Goal: Information Seeking & Learning: Learn about a topic

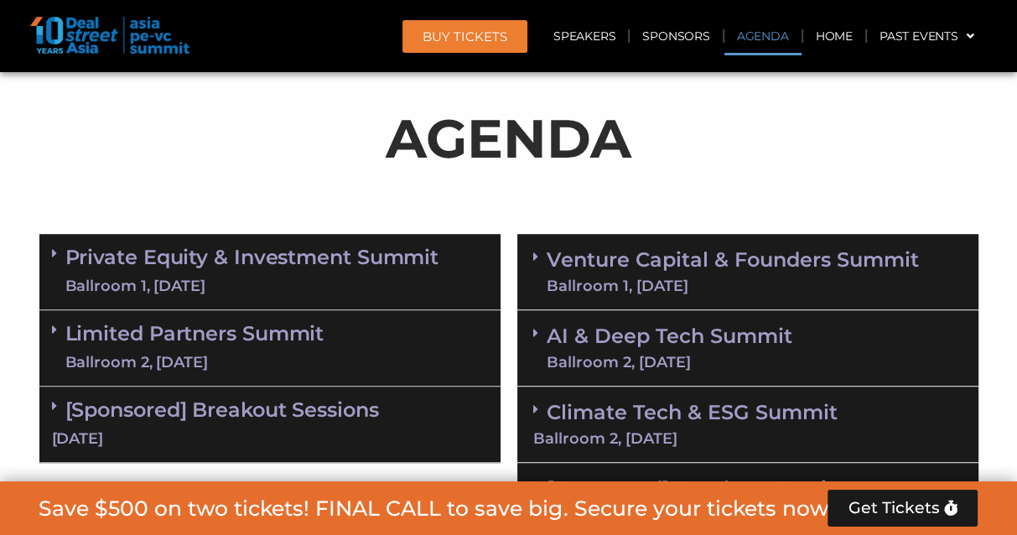
scroll to position [922, 0]
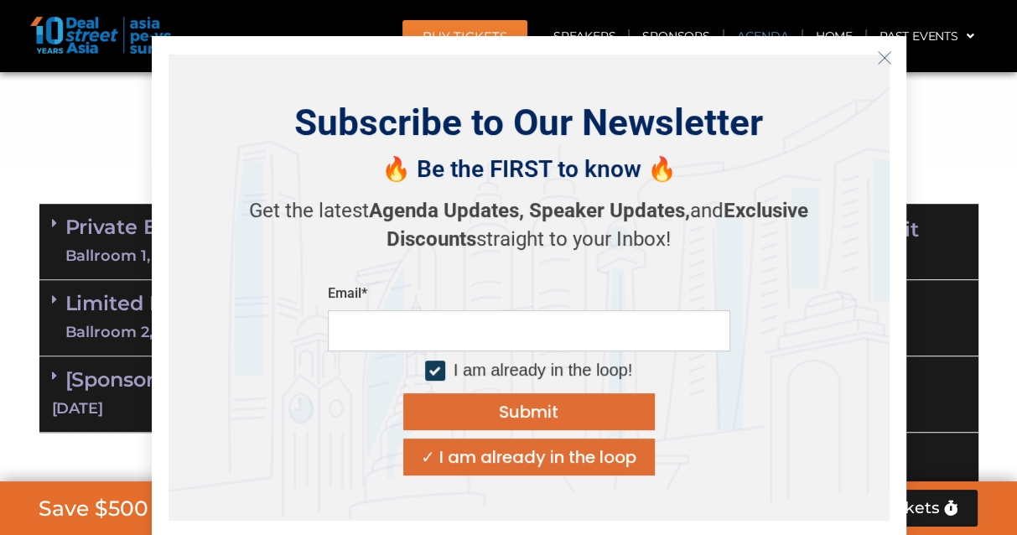
click at [882, 60] on line "Close" at bounding box center [884, 58] width 12 height 12
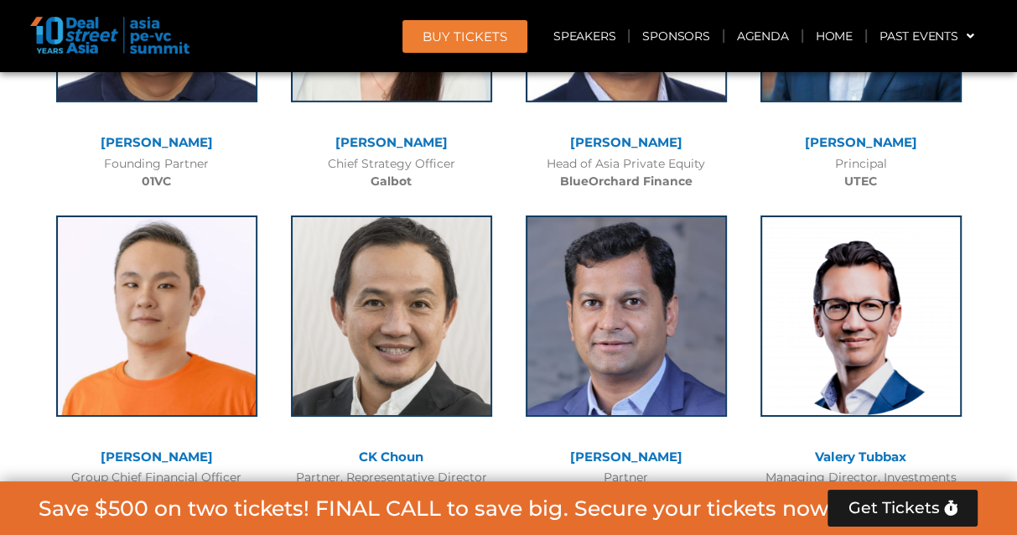
scroll to position [9895, 0]
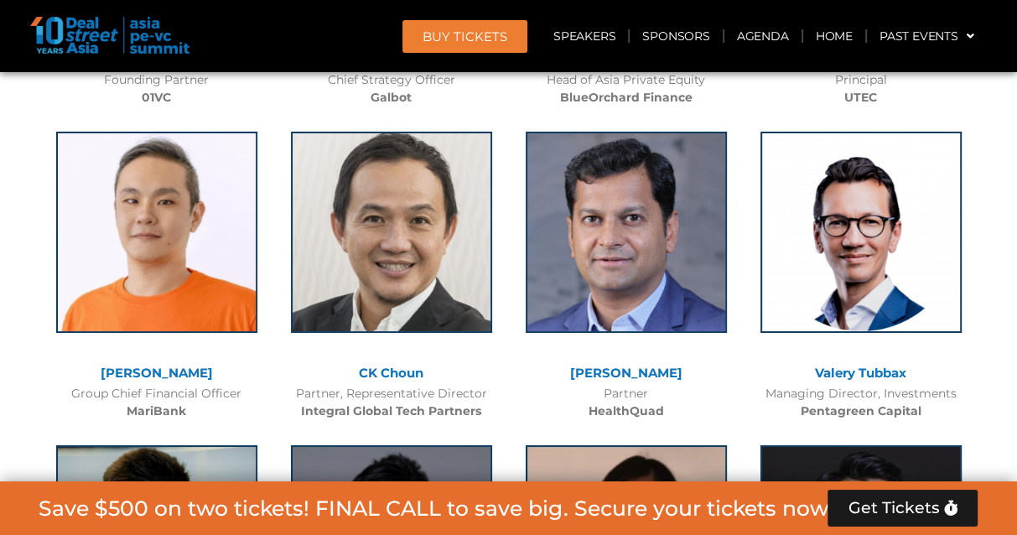
click at [174, 365] on link "[PERSON_NAME]" at bounding box center [157, 373] width 112 height 16
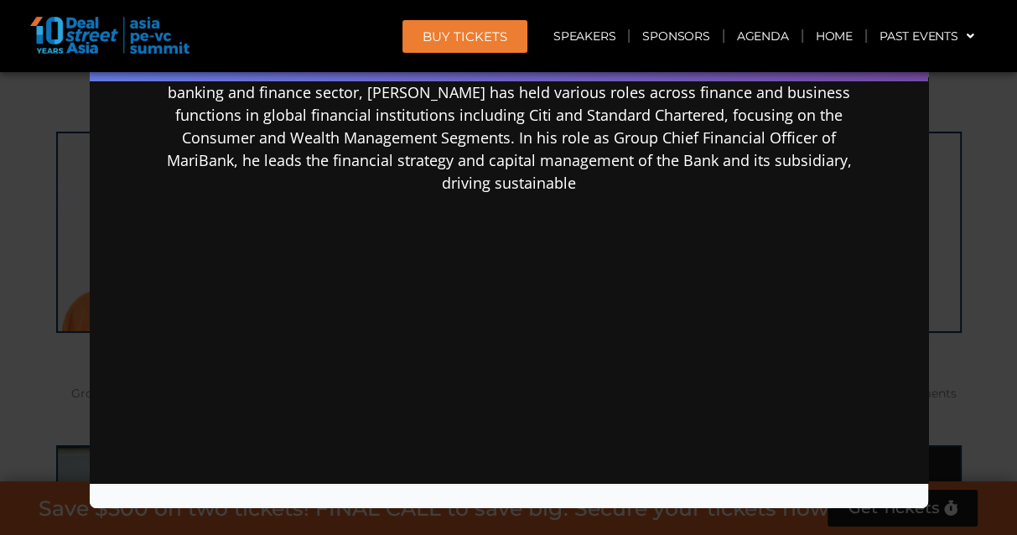
scroll to position [381, 0]
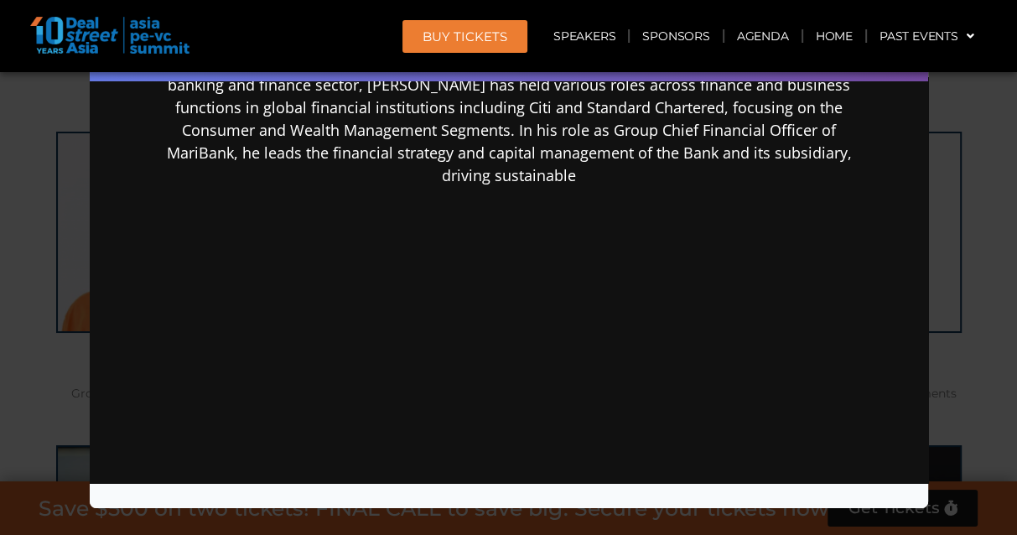
click at [979, 182] on div "Speaker Profile ×" at bounding box center [508, 267] width 1017 height 535
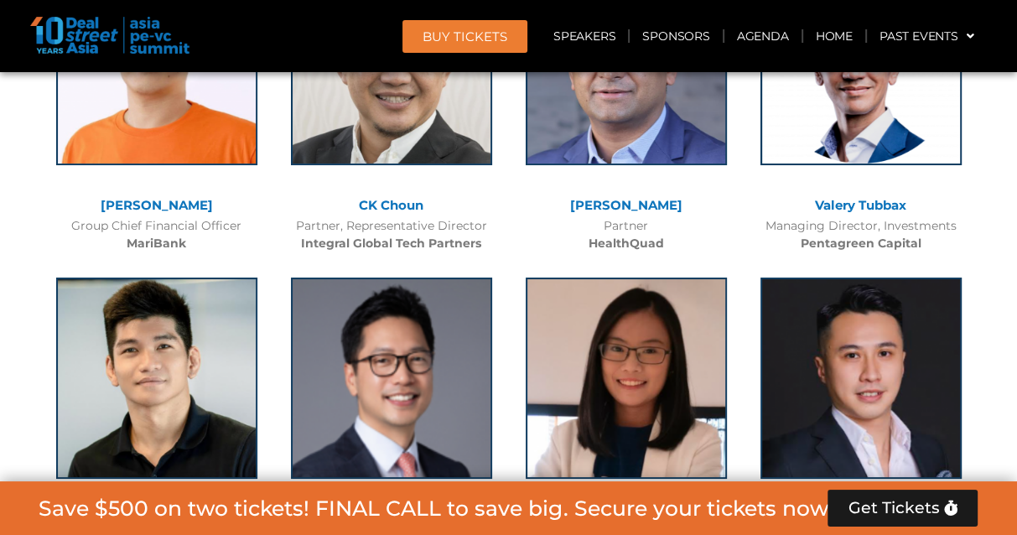
scroll to position [10146, 0]
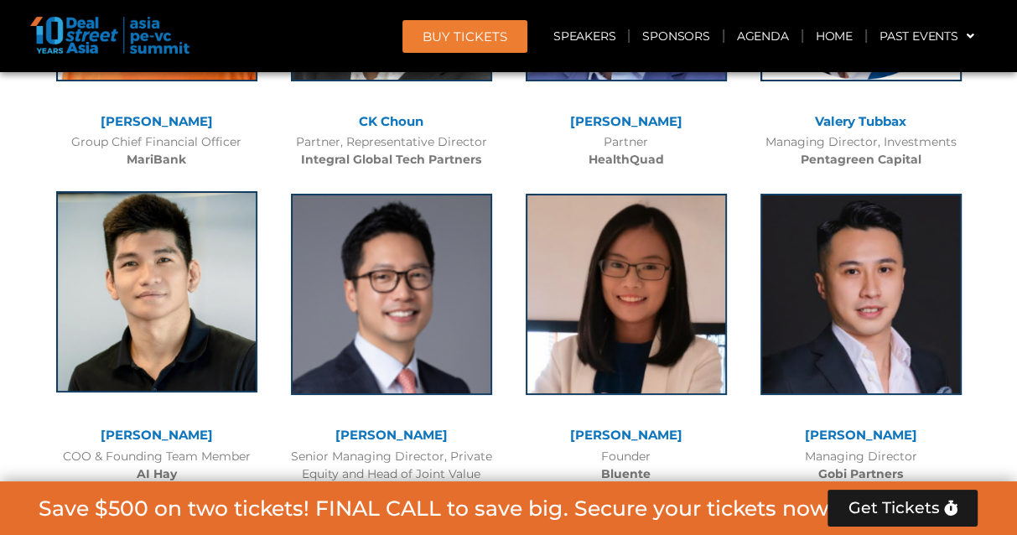
click at [201, 218] on img at bounding box center [156, 291] width 201 height 201
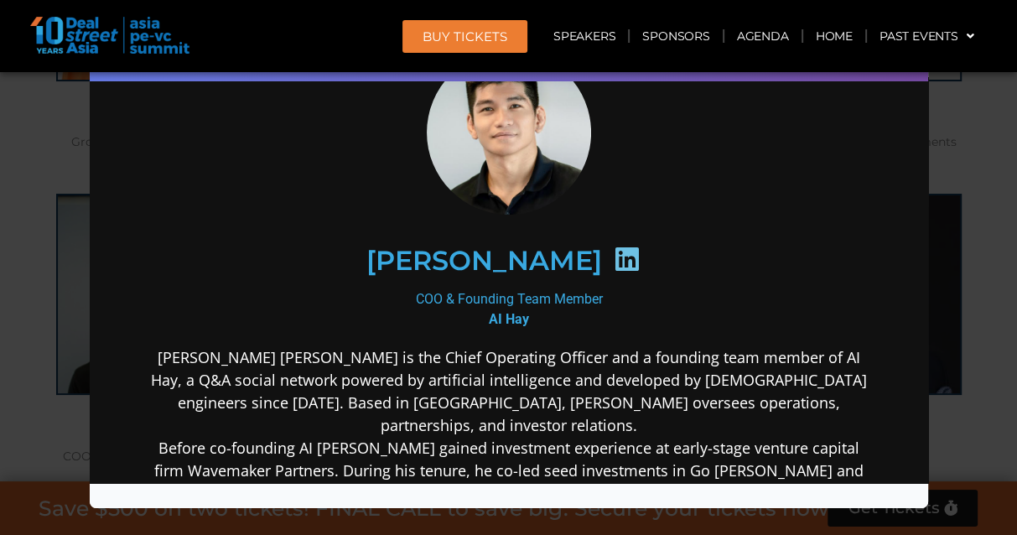
scroll to position [168, 0]
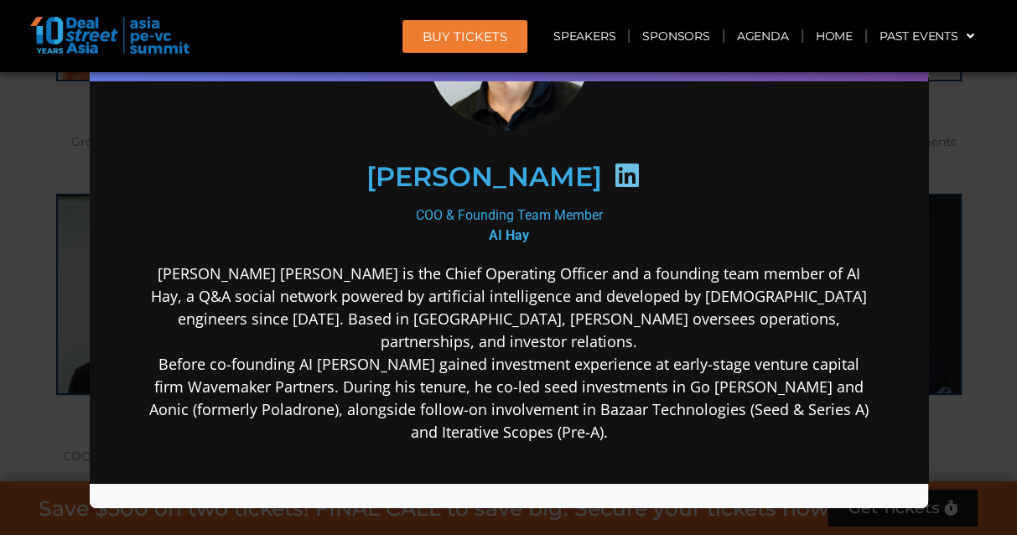
click at [962, 201] on div "Speaker Profile ×" at bounding box center [508, 267] width 1017 height 535
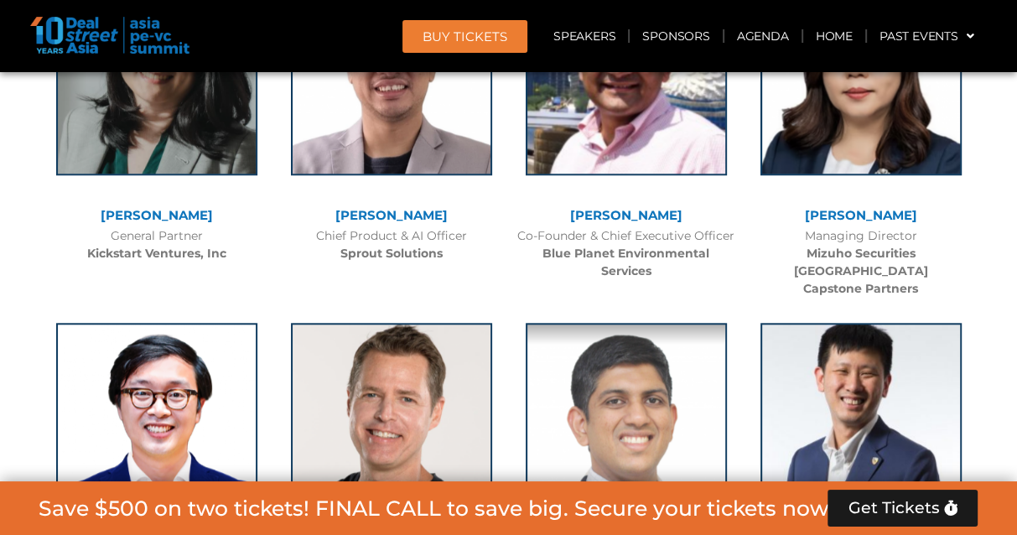
scroll to position [11488, 0]
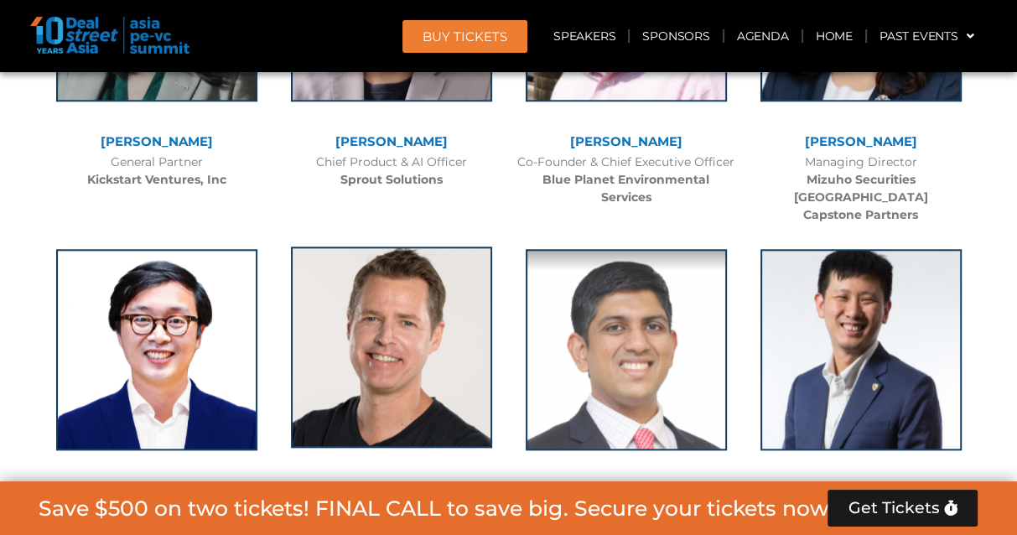
click at [397, 247] on img at bounding box center [391, 347] width 201 height 201
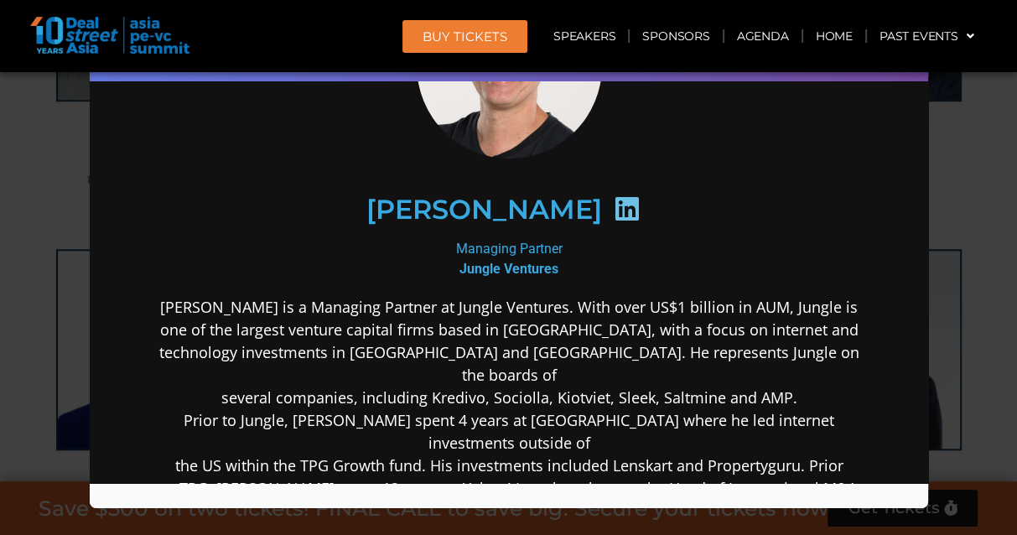
scroll to position [168, 0]
click at [969, 232] on div "Speaker Profile ×" at bounding box center [508, 267] width 1017 height 535
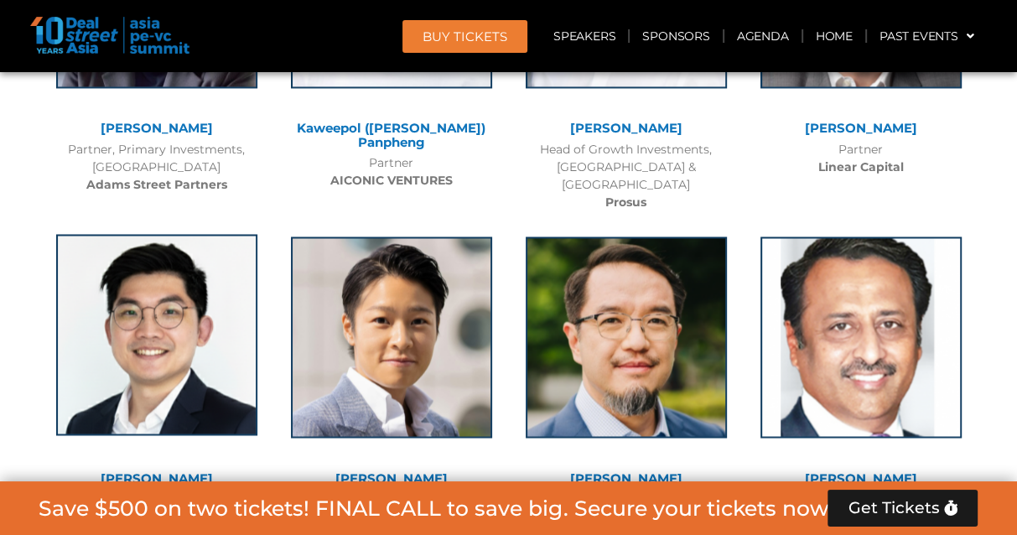
scroll to position [7379, 0]
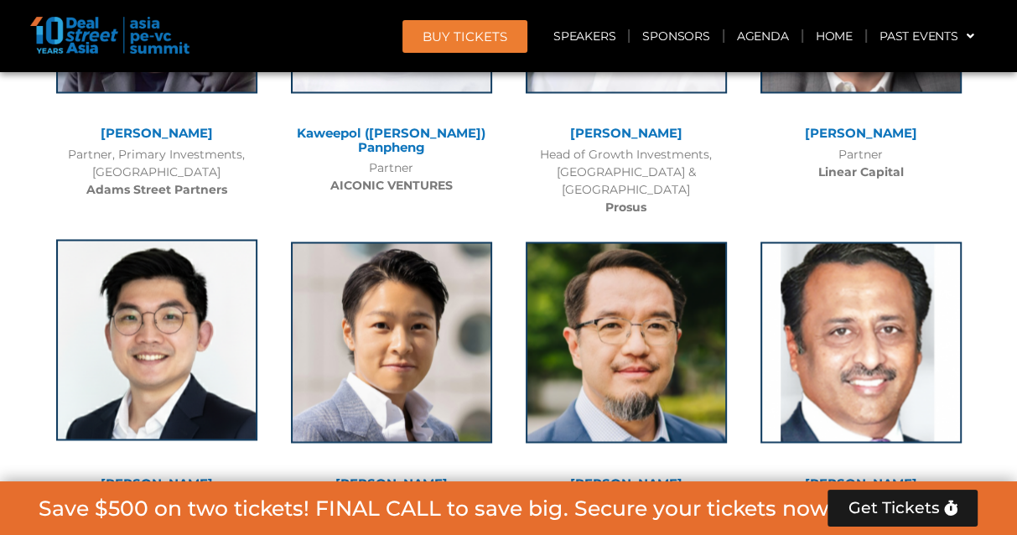
click at [170, 254] on img at bounding box center [156, 339] width 201 height 201
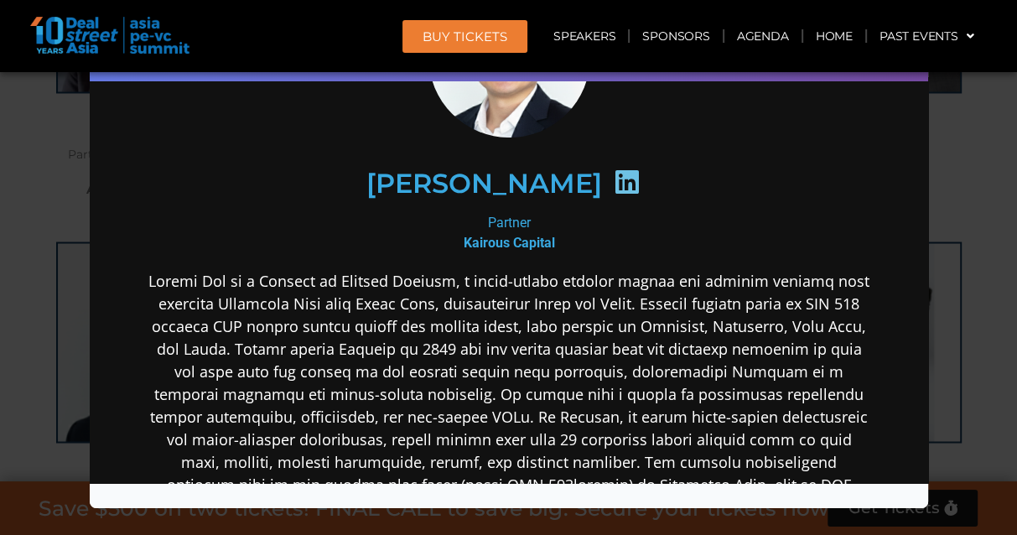
scroll to position [168, 0]
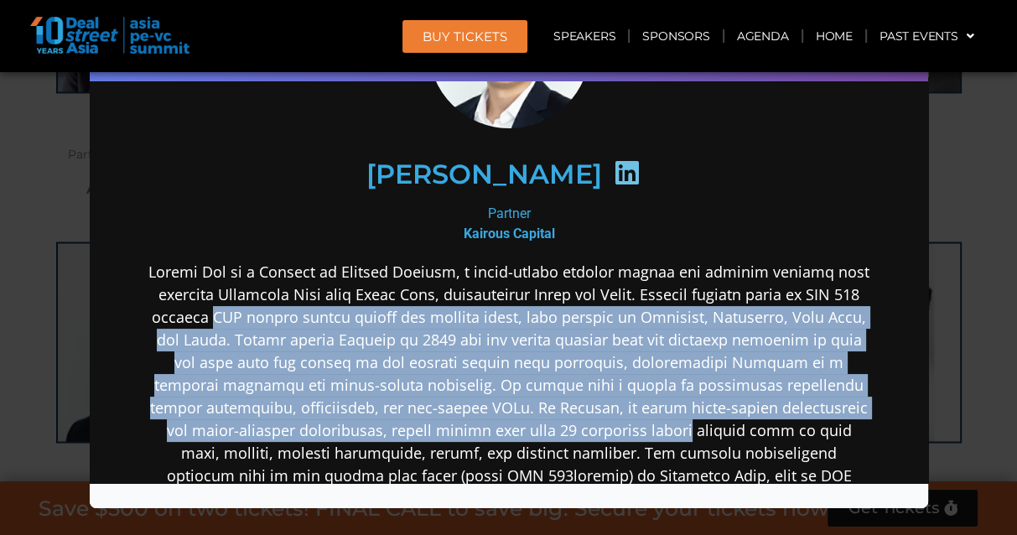
drag, startPoint x: 239, startPoint y: 311, endPoint x: 659, endPoint y: 422, distance: 434.4
click at [659, 422] on p at bounding box center [508, 452] width 724 height 385
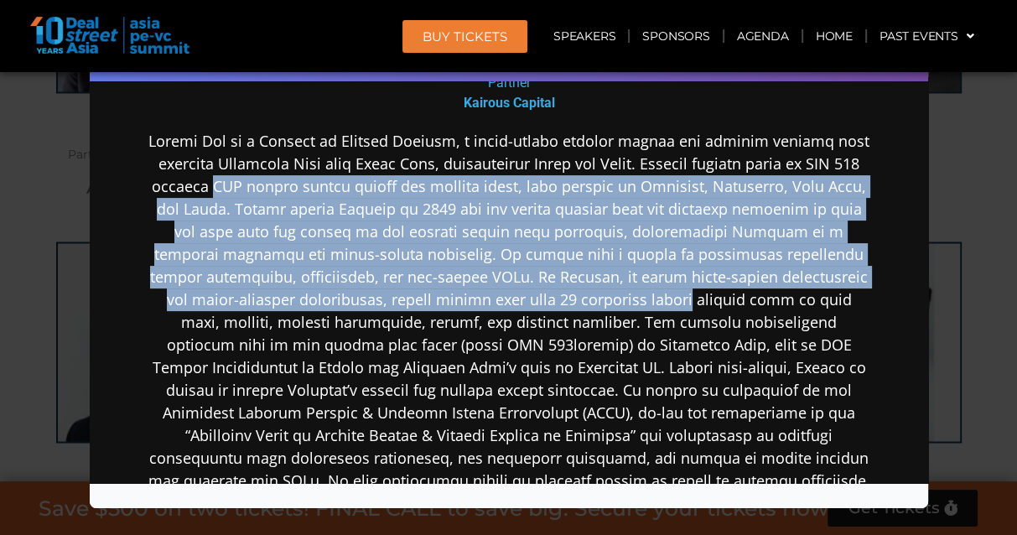
scroll to position [335, 0]
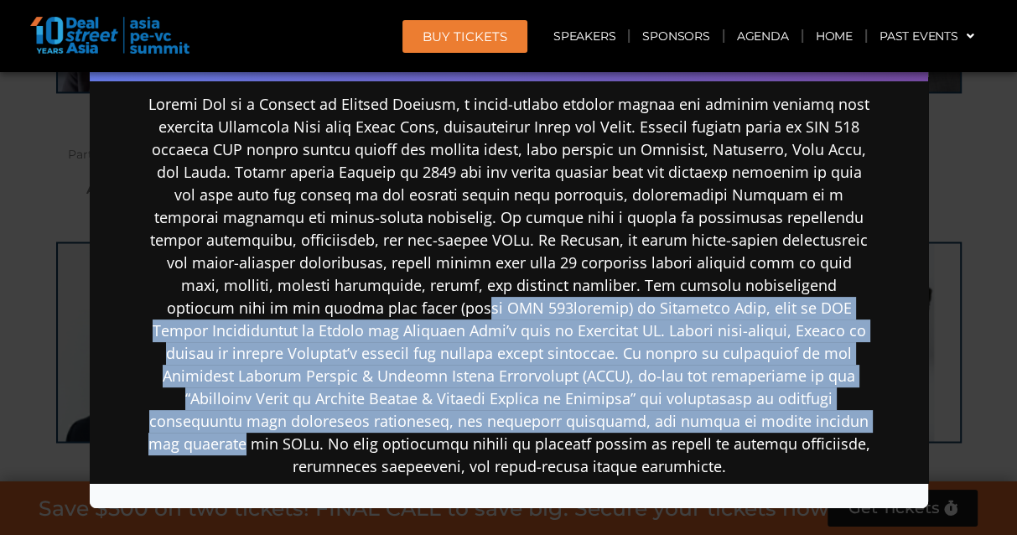
drag, startPoint x: 347, startPoint y: 301, endPoint x: 706, endPoint y: 418, distance: 377.6
click at [706, 418] on p at bounding box center [508, 284] width 724 height 385
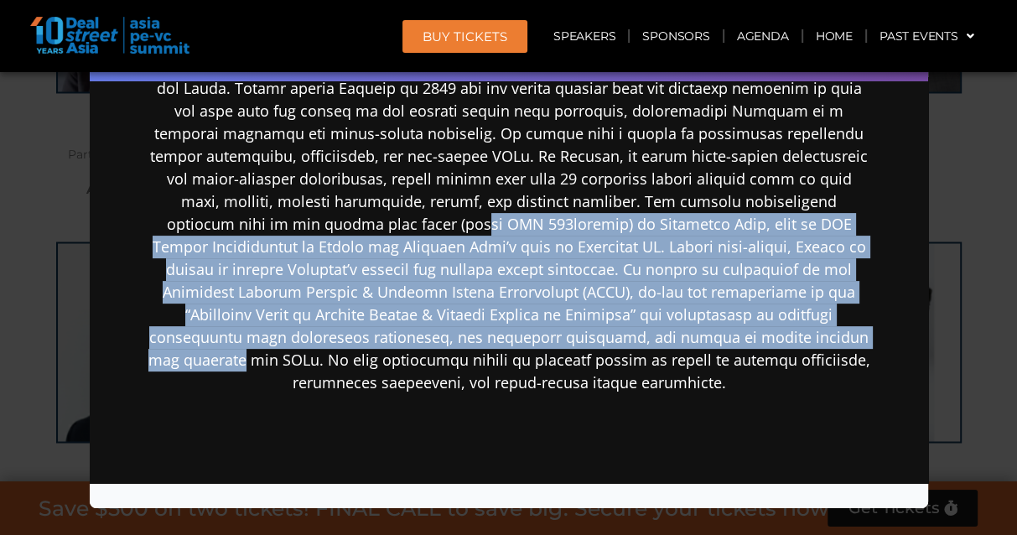
scroll to position [503, 0]
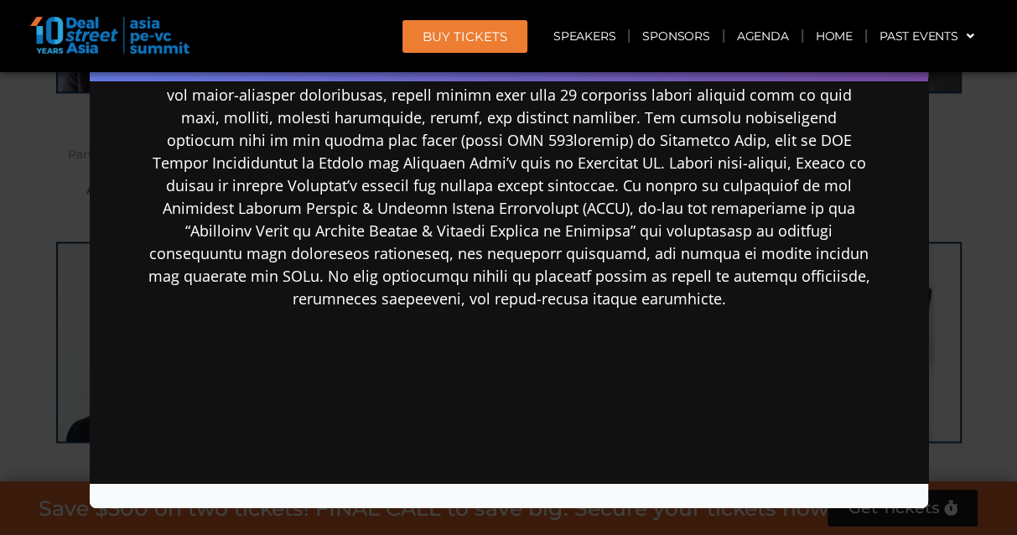
click at [761, 408] on div at bounding box center [508, 250] width 724 height 650
click at [956, 260] on div "Speaker Profile ×" at bounding box center [508, 267] width 1017 height 535
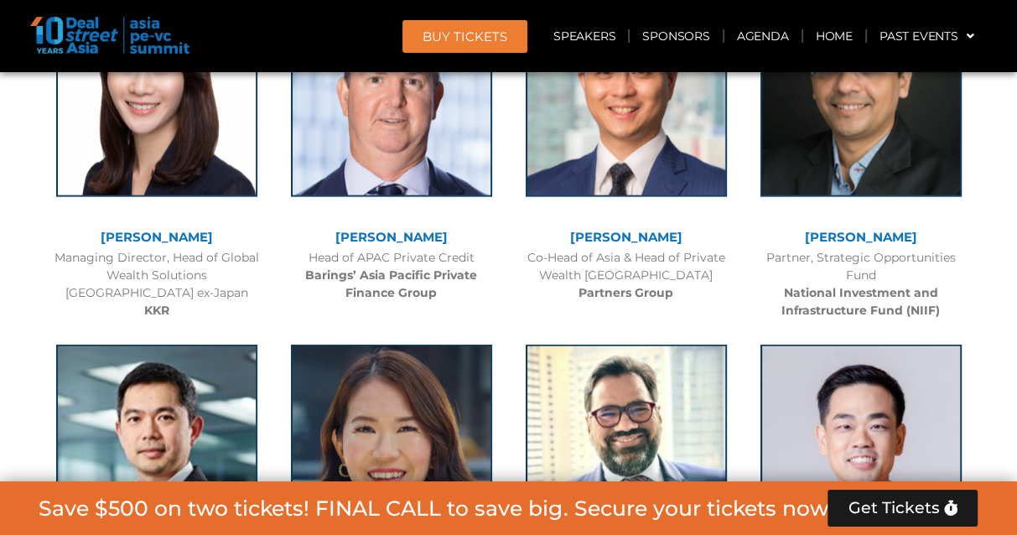
scroll to position [3186, 0]
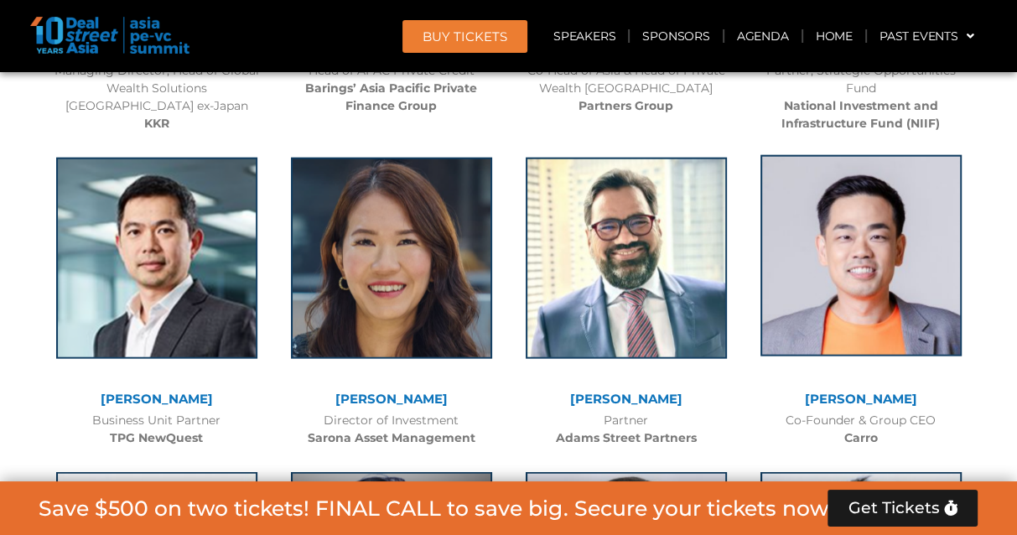
click at [857, 254] on img at bounding box center [861, 255] width 201 height 201
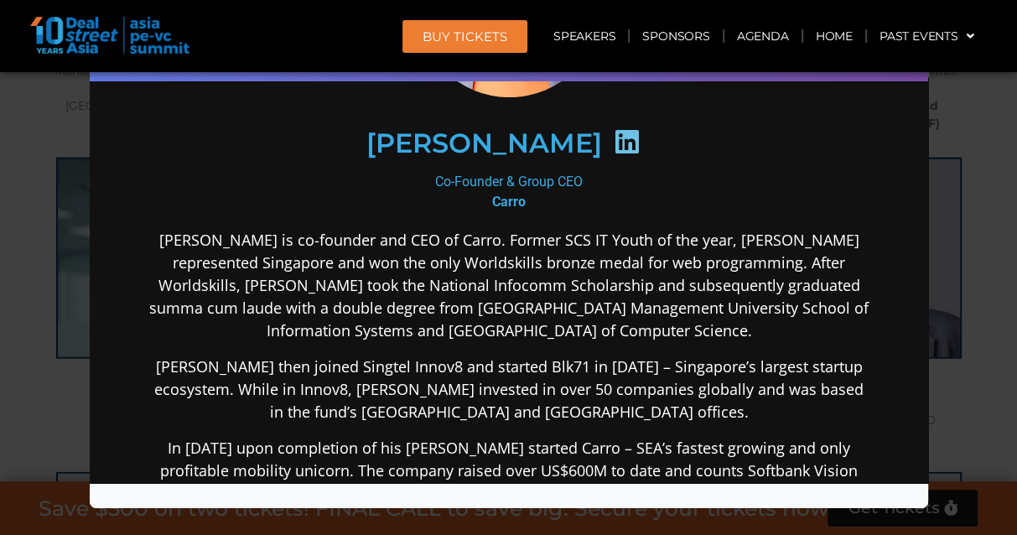
scroll to position [252, 0]
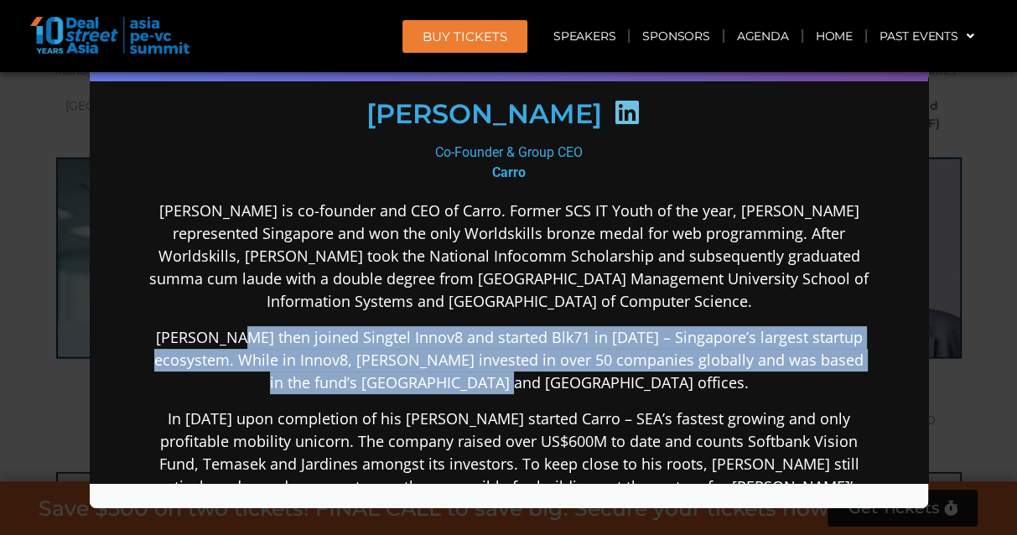
drag, startPoint x: 232, startPoint y: 327, endPoint x: 649, endPoint y: 375, distance: 419.5
click at [649, 375] on p "[PERSON_NAME] then joined Singtel Innov8 and started Blk71 in [DATE] – Singapor…" at bounding box center [508, 359] width 724 height 68
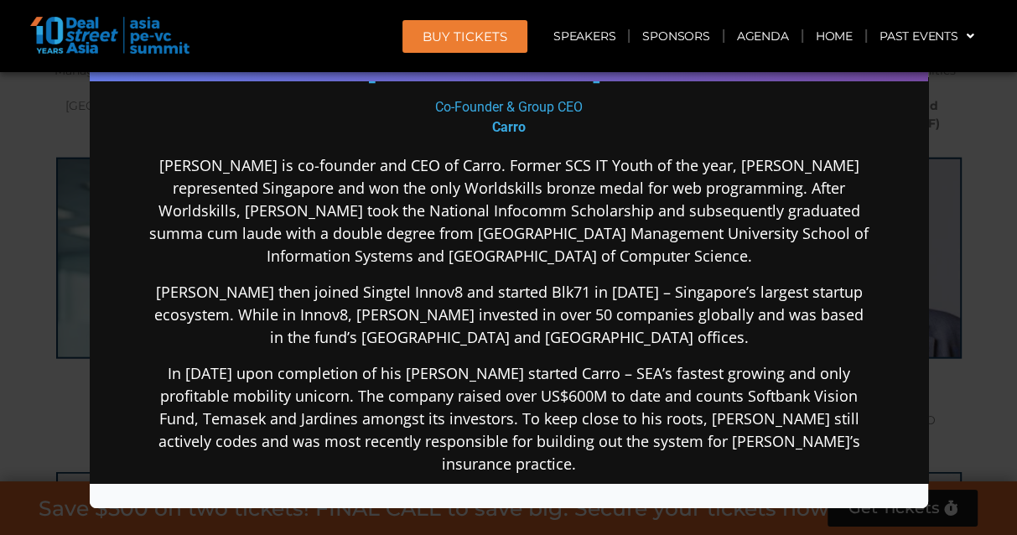
scroll to position [335, 0]
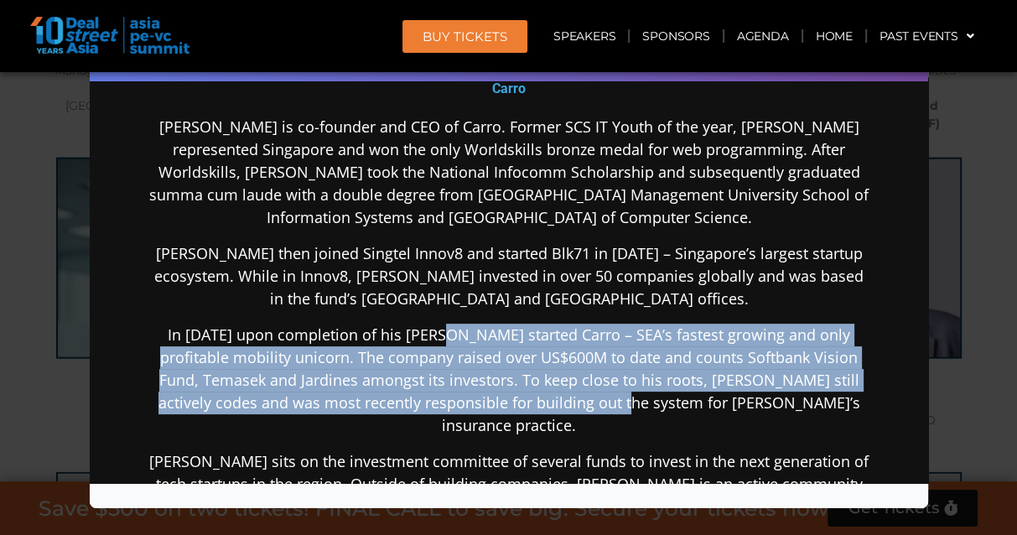
drag, startPoint x: 422, startPoint y: 331, endPoint x: 615, endPoint y: 397, distance: 204.7
click at [615, 397] on p "In [DATE] upon completion of his [PERSON_NAME] started Carro – SEA’s fastest gr…" at bounding box center [508, 379] width 724 height 113
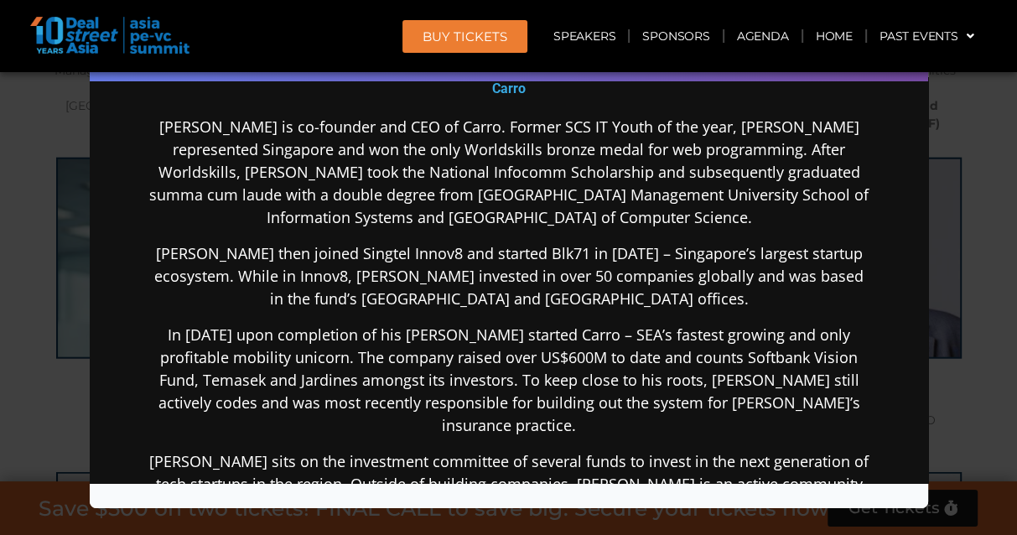
click at [625, 397] on p "In [DATE] upon completion of his [PERSON_NAME] started Carro – SEA’s fastest gr…" at bounding box center [508, 379] width 724 height 113
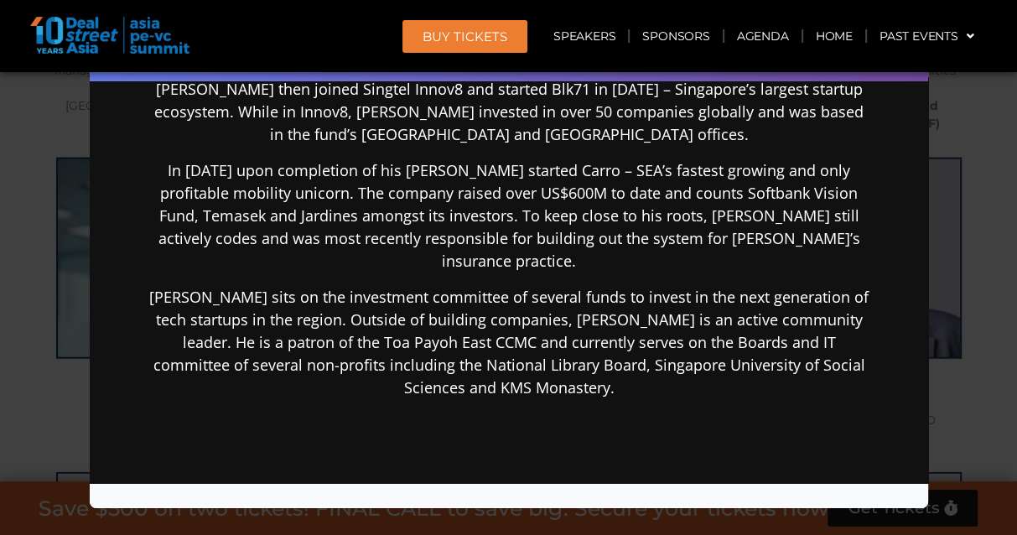
scroll to position [503, 0]
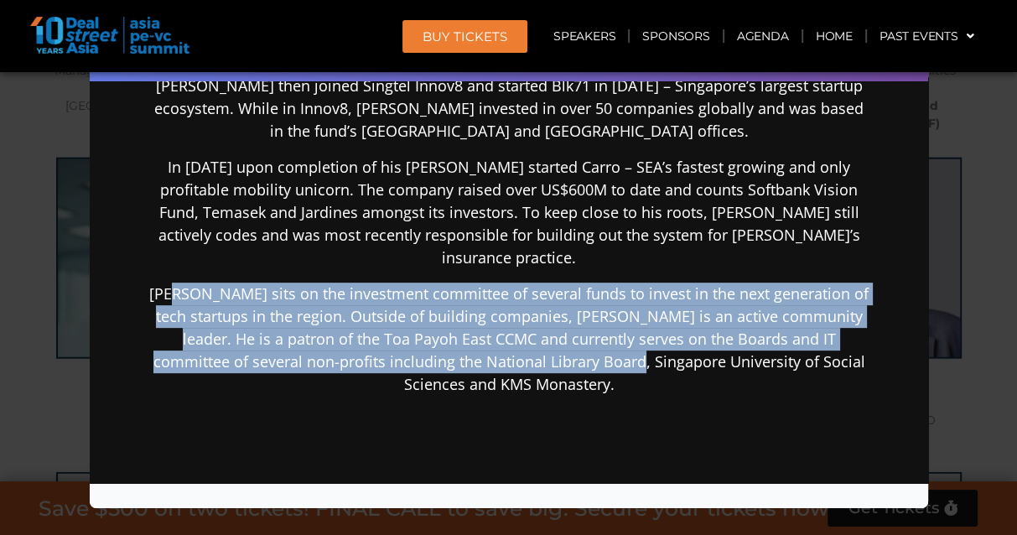
drag, startPoint x: 231, startPoint y: 265, endPoint x: 612, endPoint y: 337, distance: 388.3
click at [612, 337] on p "[PERSON_NAME] sits on the investment committee of several funds to invest in th…" at bounding box center [508, 338] width 724 height 113
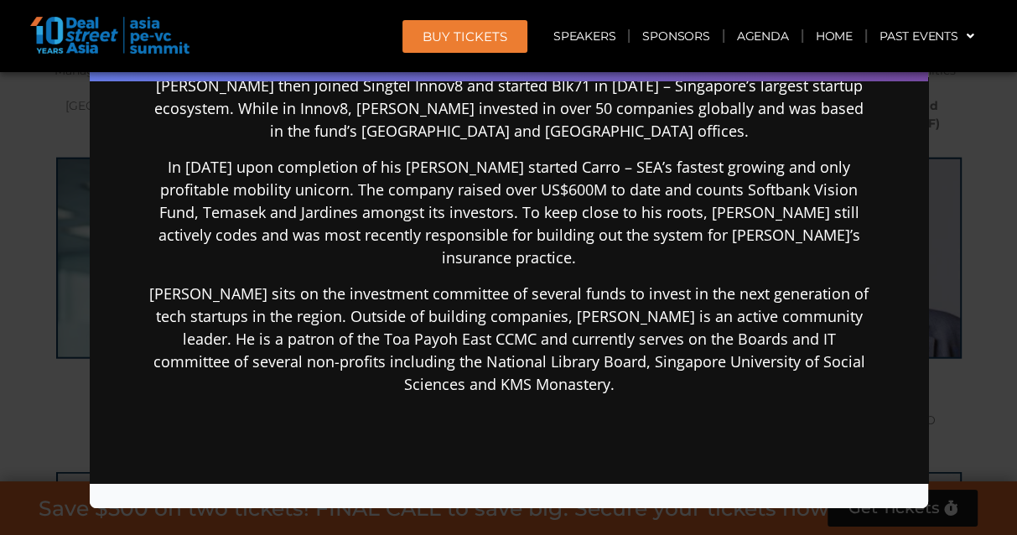
click at [522, 351] on p "[PERSON_NAME] sits on the investment committee of several funds to invest in th…" at bounding box center [508, 338] width 724 height 113
click at [963, 338] on div "Speaker Profile ×" at bounding box center [508, 267] width 1017 height 535
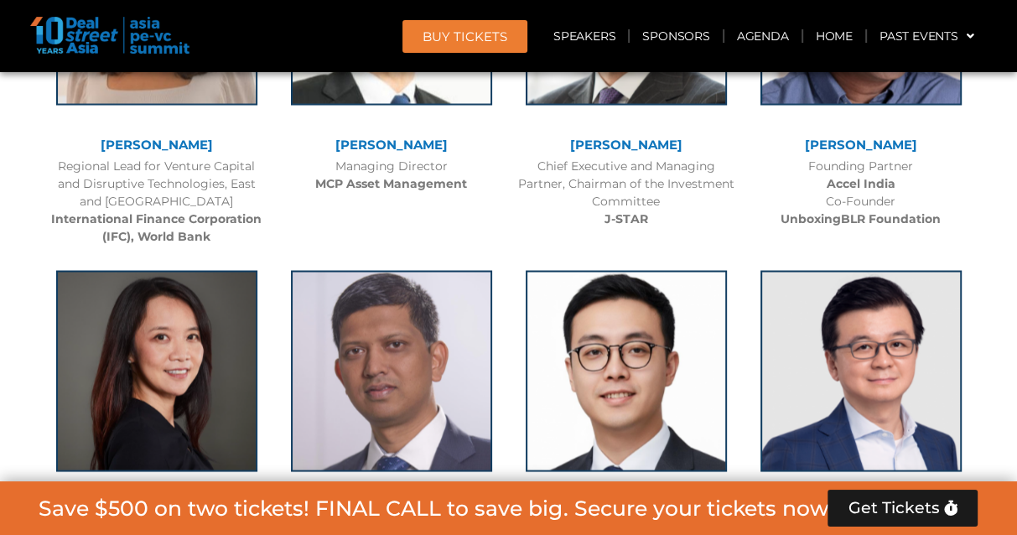
scroll to position [2516, 0]
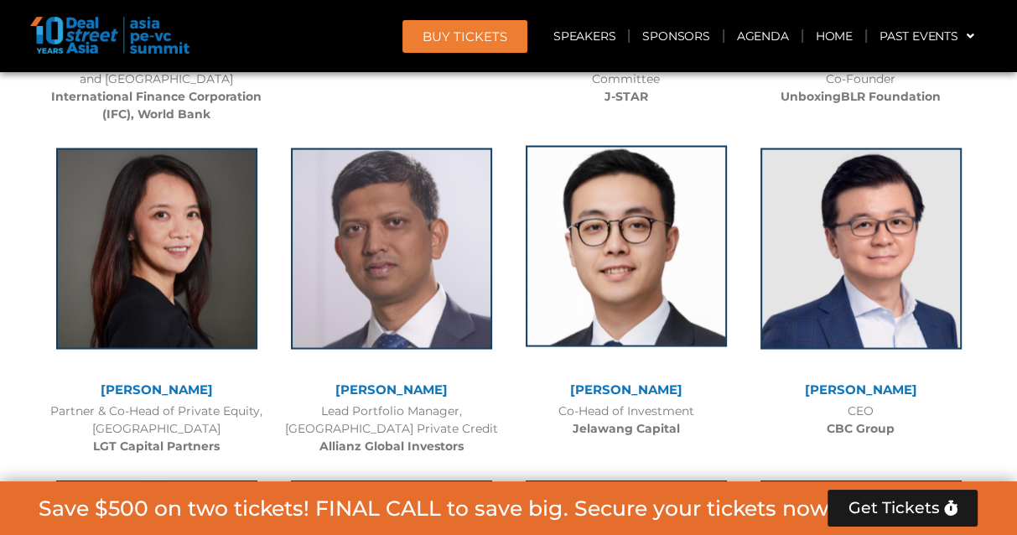
click at [663, 273] on img at bounding box center [626, 245] width 201 height 201
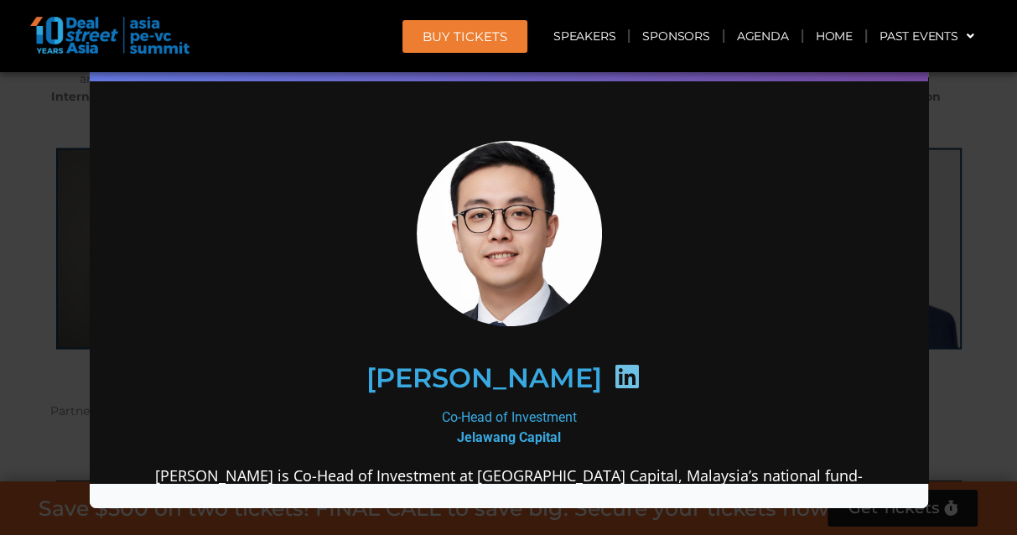
scroll to position [252, 0]
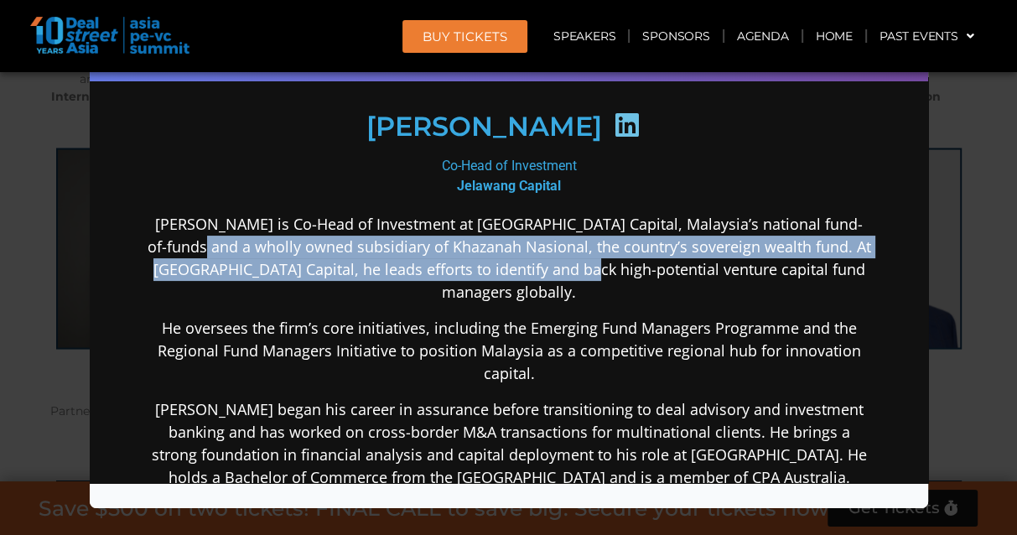
drag, startPoint x: 190, startPoint y: 243, endPoint x: 579, endPoint y: 257, distance: 389.3
click at [579, 257] on p "[PERSON_NAME] is Co-Head of Investment at [GEOGRAPHIC_DATA] Capital, Malaysia’s…" at bounding box center [508, 257] width 724 height 91
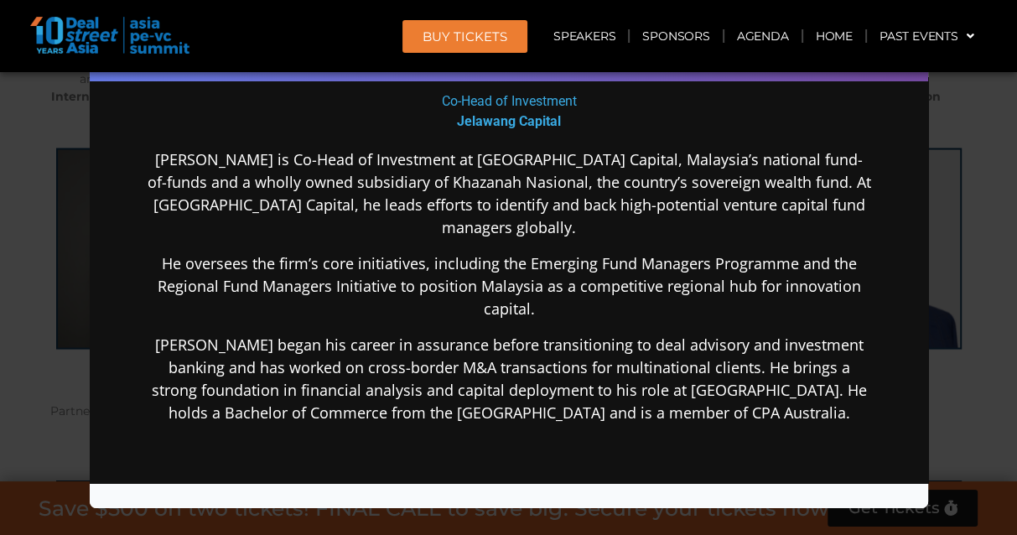
scroll to position [335, 0]
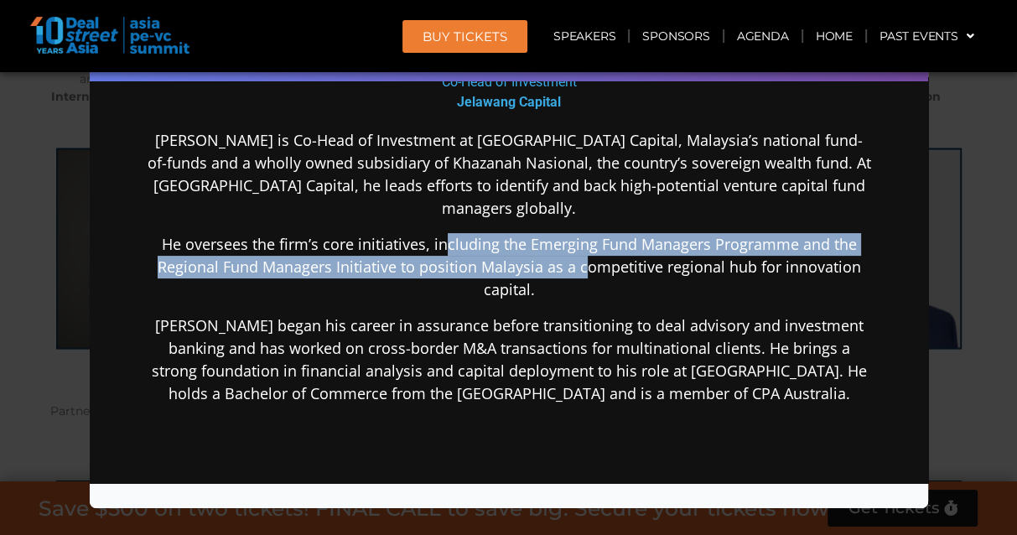
drag, startPoint x: 438, startPoint y: 216, endPoint x: 575, endPoint y: 247, distance: 140.8
click at [575, 247] on p "He oversees the firm’s core initiatives, including the Emerging Fund Managers P…" at bounding box center [508, 266] width 724 height 68
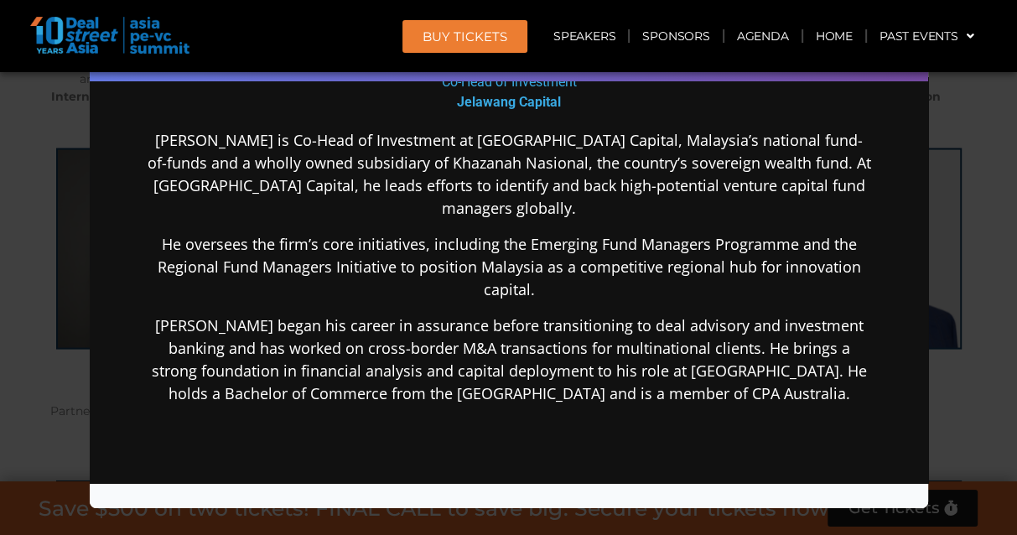
click at [519, 258] on p "He oversees the firm’s core initiatives, including the Emerging Fund Managers P…" at bounding box center [508, 266] width 724 height 68
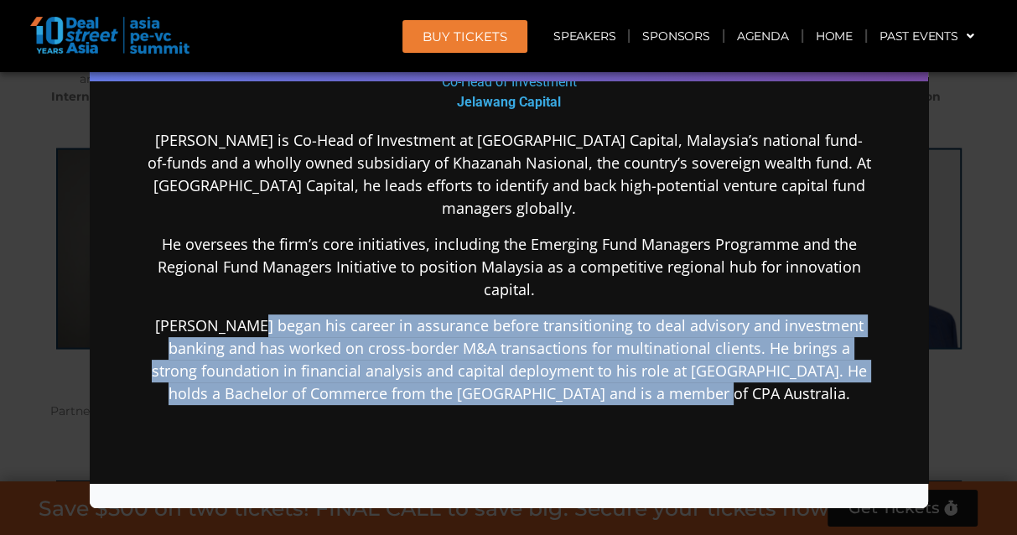
drag, startPoint x: 245, startPoint y: 293, endPoint x: 712, endPoint y: 363, distance: 472.2
click at [712, 363] on p "[PERSON_NAME] began his career in assurance before transitioning to deal adviso…" at bounding box center [508, 359] width 724 height 91
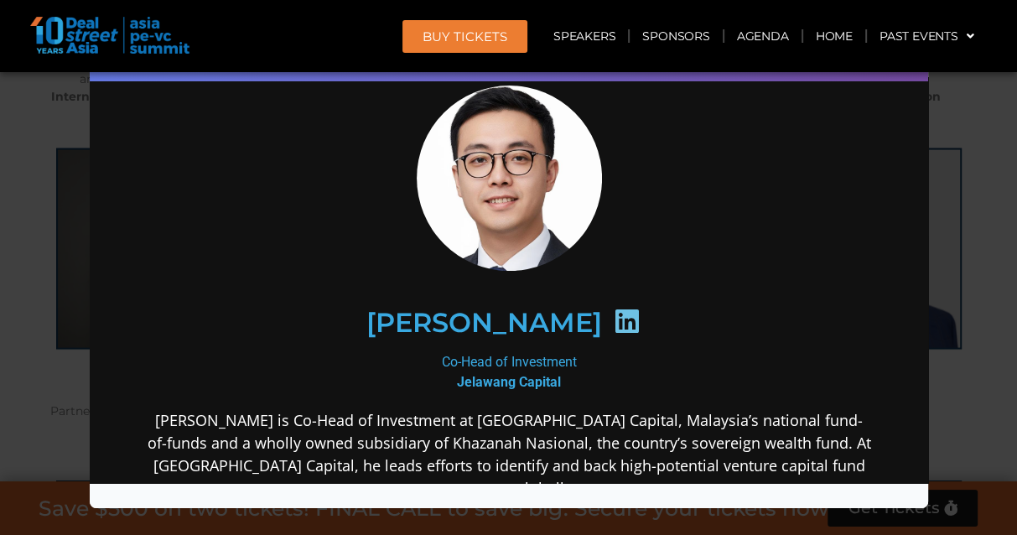
scroll to position [84, 0]
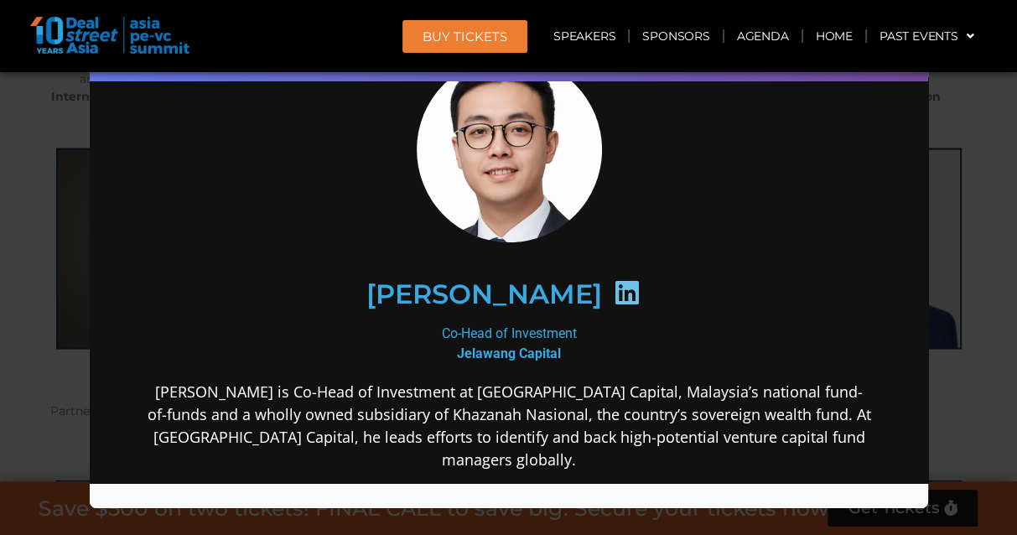
click at [612, 280] on icon at bounding box center [625, 291] width 27 height 27
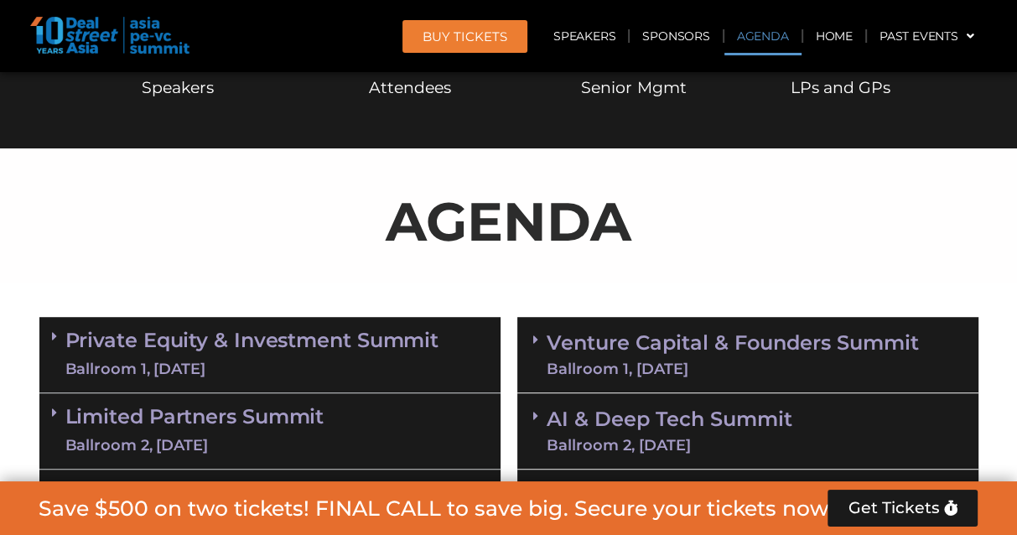
scroll to position [839, 0]
